Goal: Transaction & Acquisition: Obtain resource

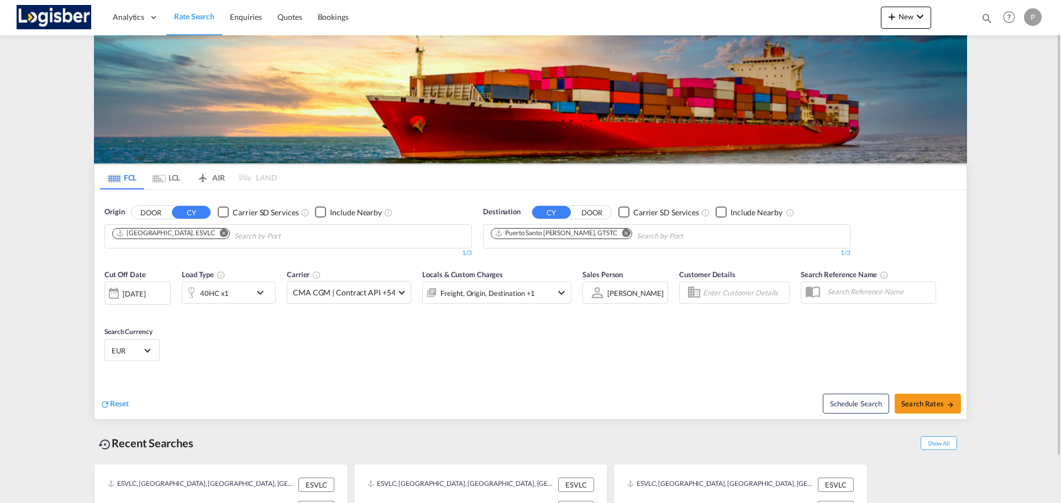
click at [220, 237] on md-icon "Remove" at bounding box center [224, 233] width 8 height 8
click at [625, 233] on md-icon "Remove" at bounding box center [626, 233] width 8 height 8
click at [331, 236] on body "Analytics Dashboard Rate Search Enquiries Quotes Bookings" at bounding box center [530, 251] width 1061 height 503
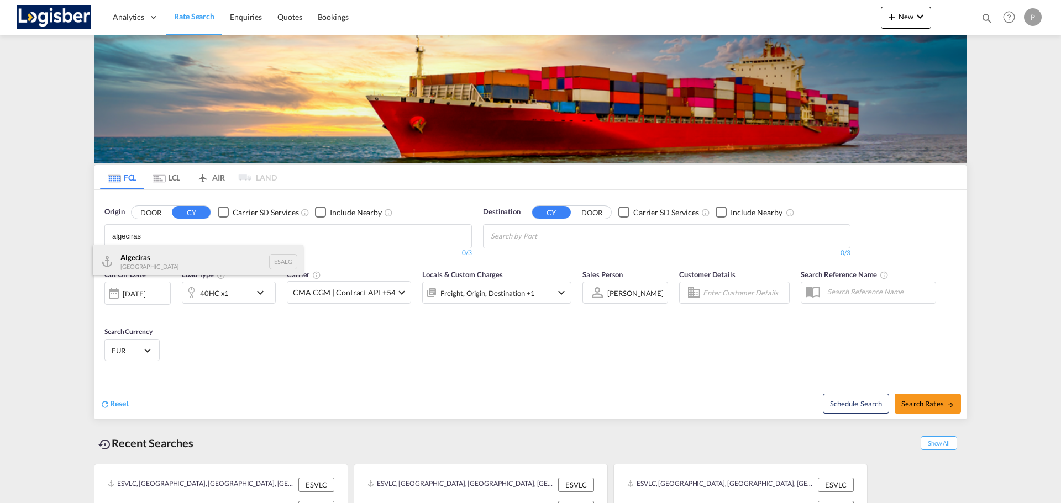
type input "algeciras"
click at [236, 262] on div "Algeciras [GEOGRAPHIC_DATA] ESALG" at bounding box center [198, 261] width 210 height 33
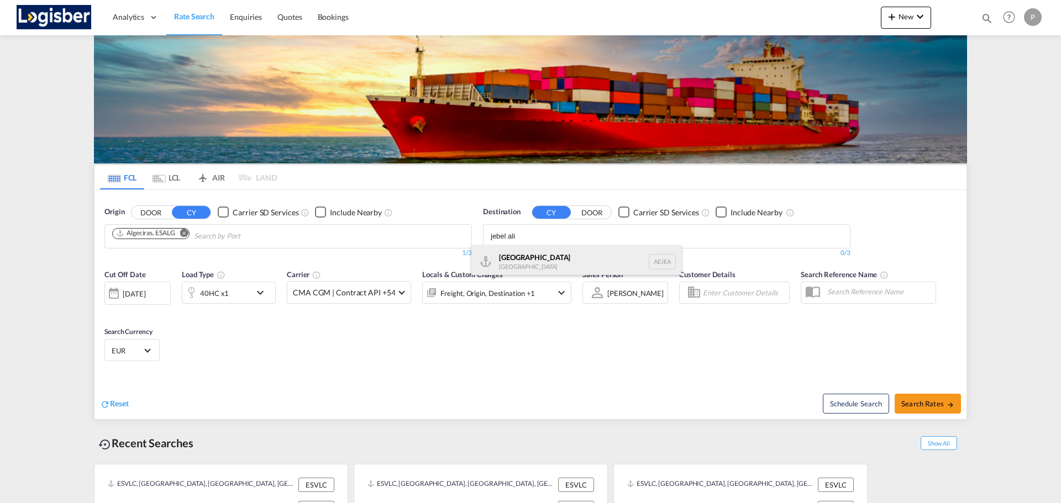
type input "jebel ali"
click at [541, 261] on div "[GEOGRAPHIC_DATA] [GEOGRAPHIC_DATA]" at bounding box center [576, 261] width 210 height 33
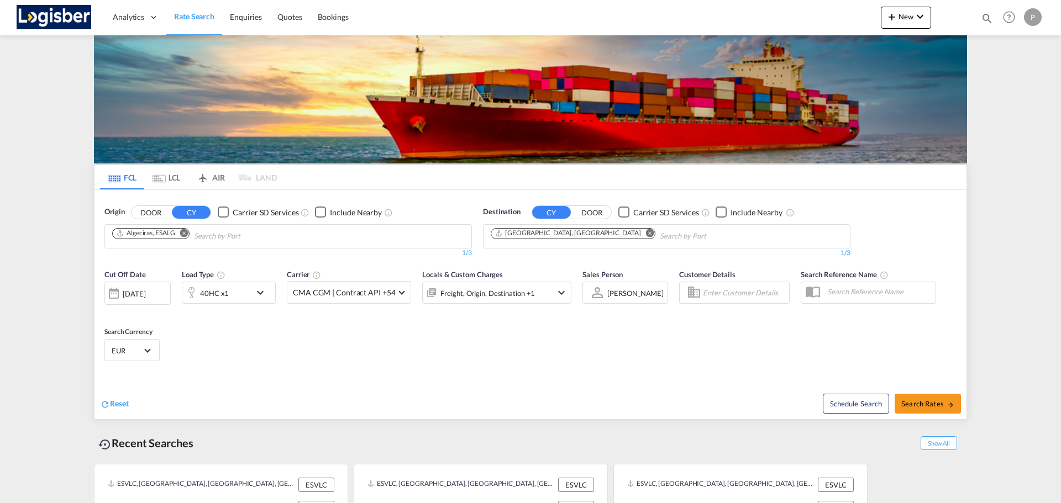
click at [249, 295] on div "40HC x1" at bounding box center [216, 293] width 69 height 22
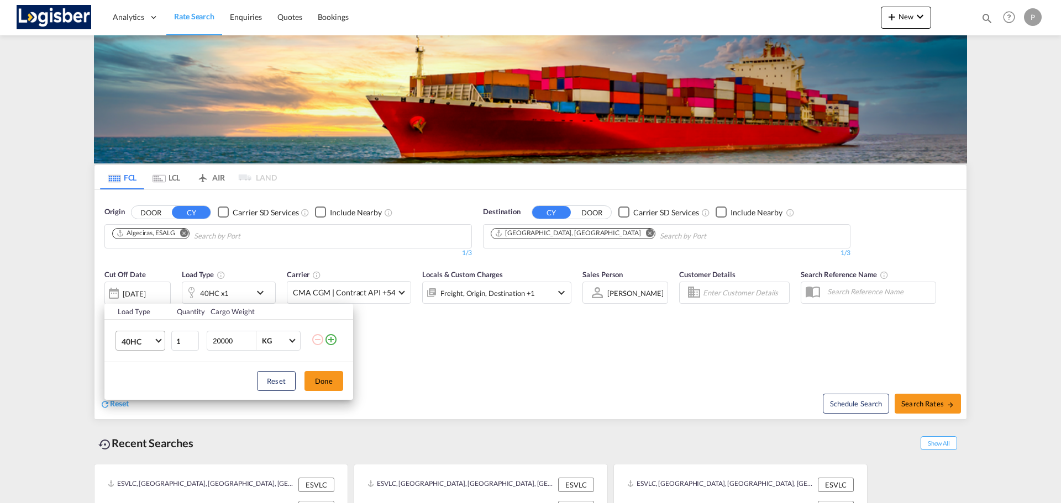
click at [153, 341] on span "40HC" at bounding box center [138, 341] width 32 height 11
drag, startPoint x: 156, startPoint y: 292, endPoint x: 171, endPoint y: 305, distance: 20.4
click at [155, 292] on md-option "20GP" at bounding box center [150, 288] width 75 height 27
click at [326, 386] on button "Done" at bounding box center [323, 381] width 39 height 20
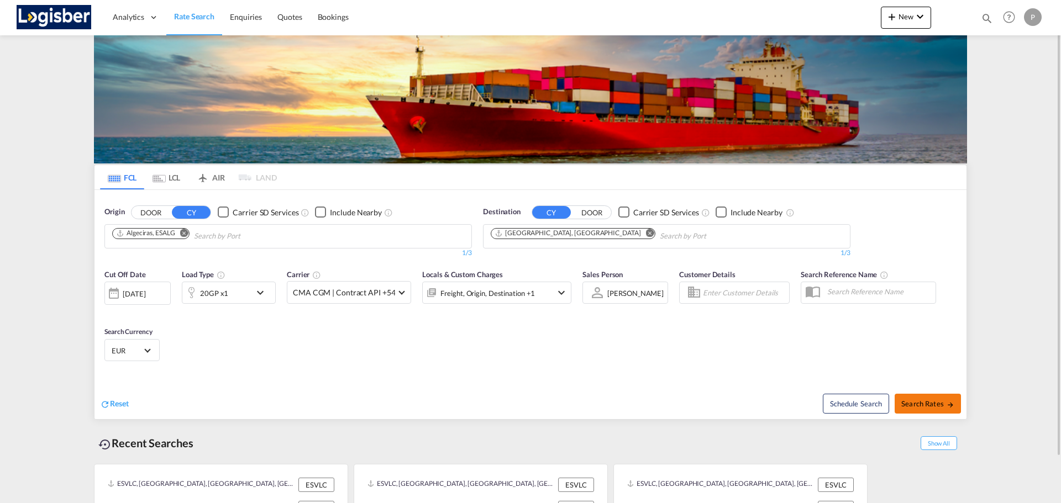
click at [924, 409] on button "Search Rates" at bounding box center [928, 404] width 66 height 20
type input "ESALG to AEJEA / [DATE]"
